Goal: Information Seeking & Learning: Learn about a topic

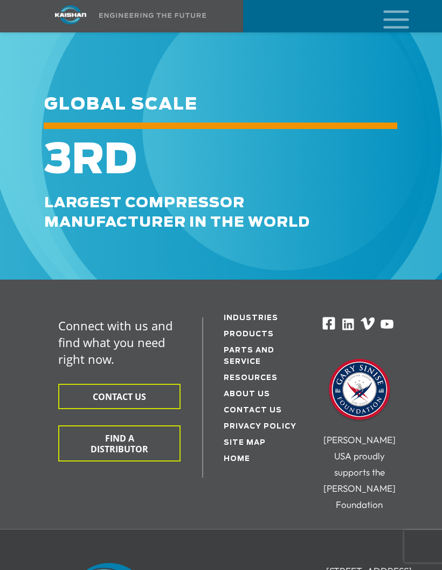
scroll to position [5985, 0]
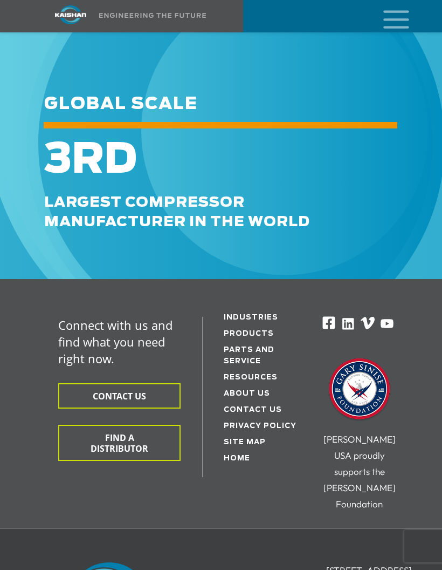
click at [267, 312] on link "Industries" at bounding box center [264, 317] width 80 height 11
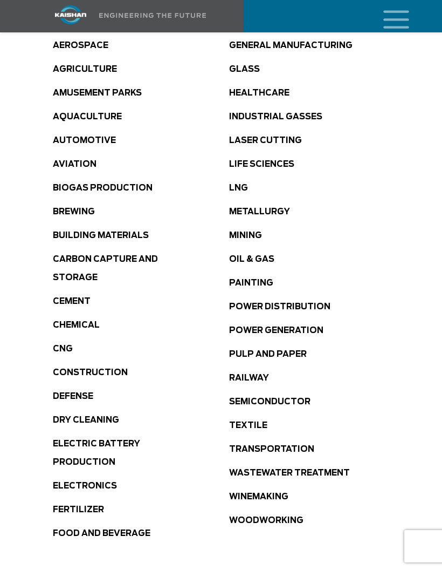
scroll to position [603, 0]
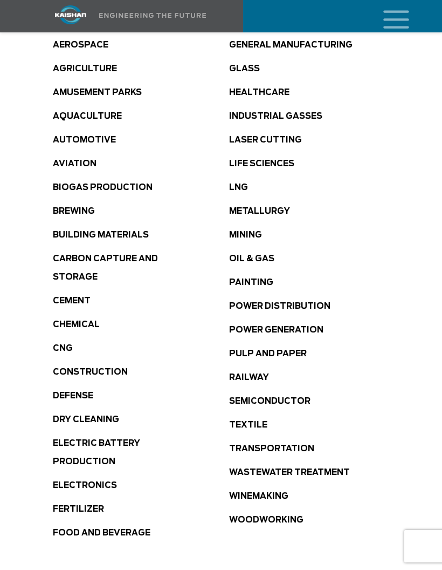
click at [266, 278] on link "Painting" at bounding box center [251, 282] width 44 height 8
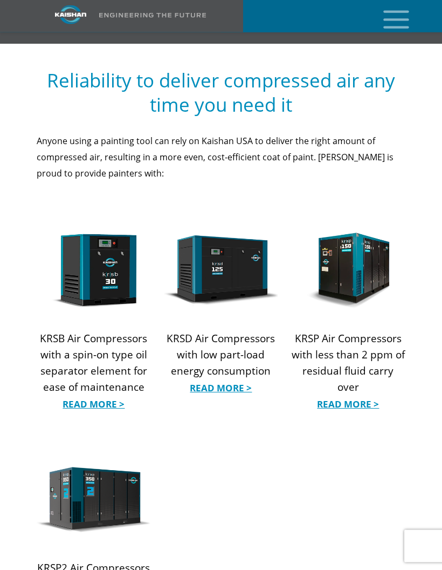
scroll to position [1088, 0]
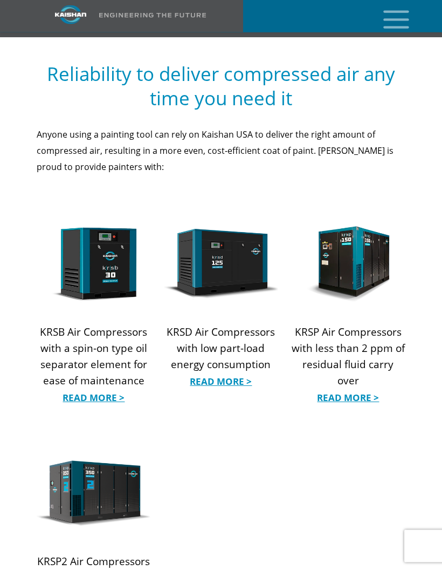
click at [97, 390] on link "Read More >" at bounding box center [94, 398] width 114 height 16
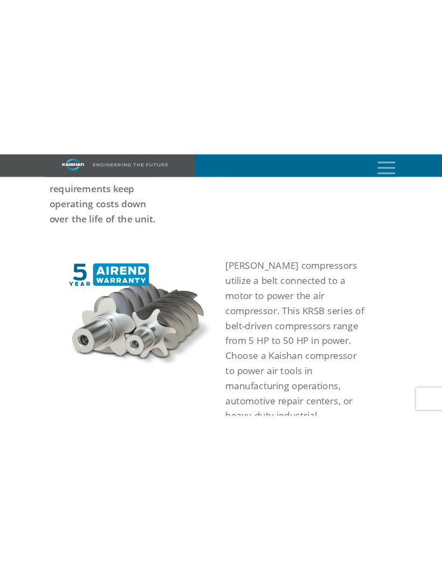
scroll to position [549, 0]
